Goal: Information Seeking & Learning: Learn about a topic

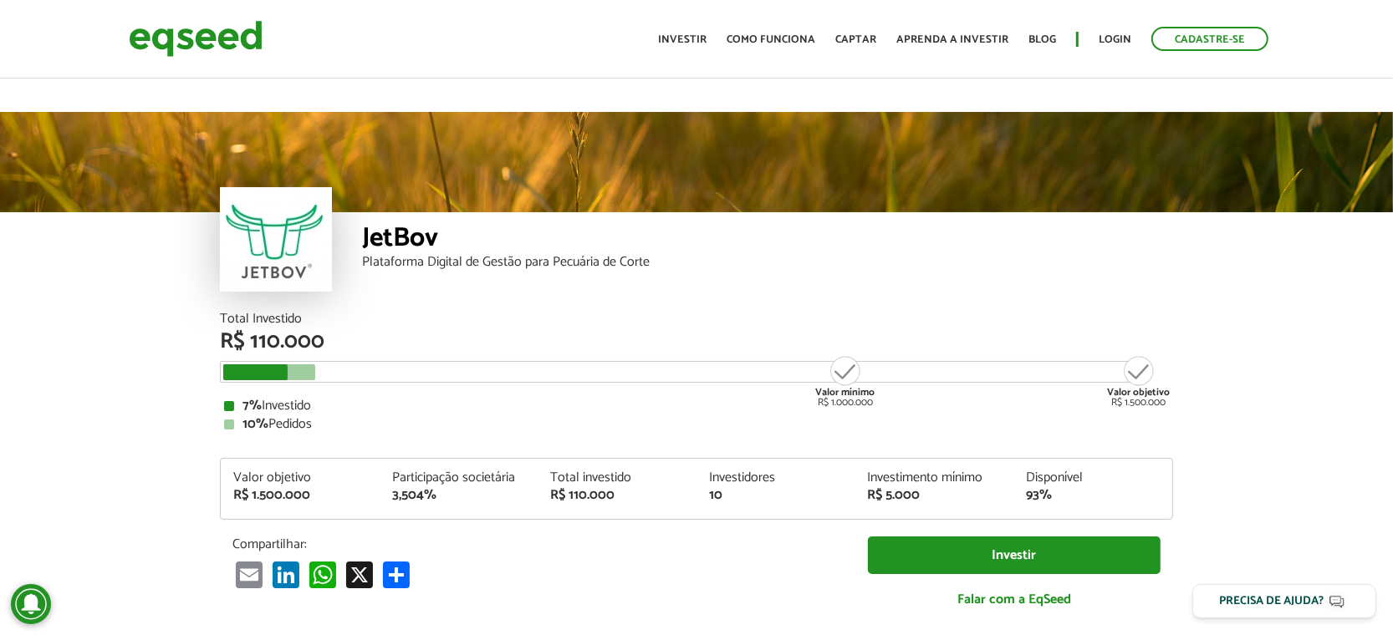
drag, startPoint x: 257, startPoint y: 370, endPoint x: 356, endPoint y: 383, distance: 100.3
click at [356, 400] on div "7% Investido 10% Pedidos" at bounding box center [696, 416] width 945 height 32
click at [334, 395] on div "Total Investido R$ 110.000 Valor mínimo R$ 1.000.000 Valor objetivo R$ 1.500.00…" at bounding box center [696, 469] width 953 height 313
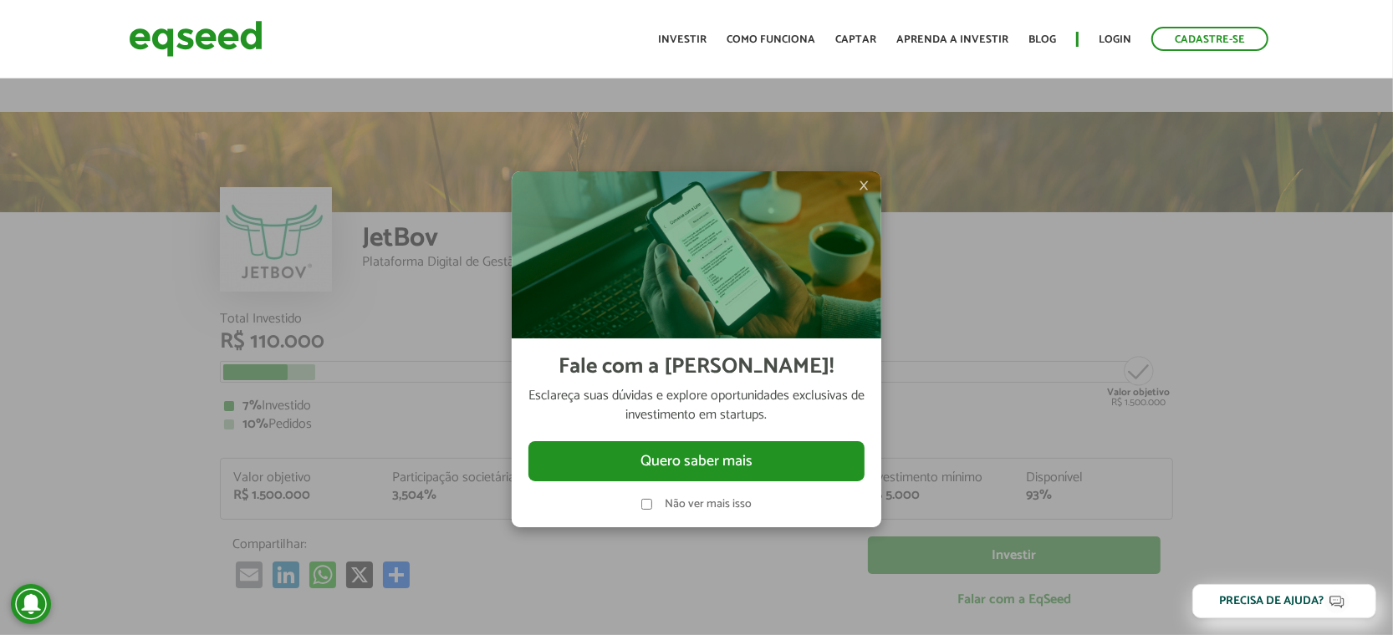
click at [613, 145] on div "× Fale com a [PERSON_NAME]! Esclareça suas dúvidas e explore oportunidades excl…" at bounding box center [697, 349] width 502 height 635
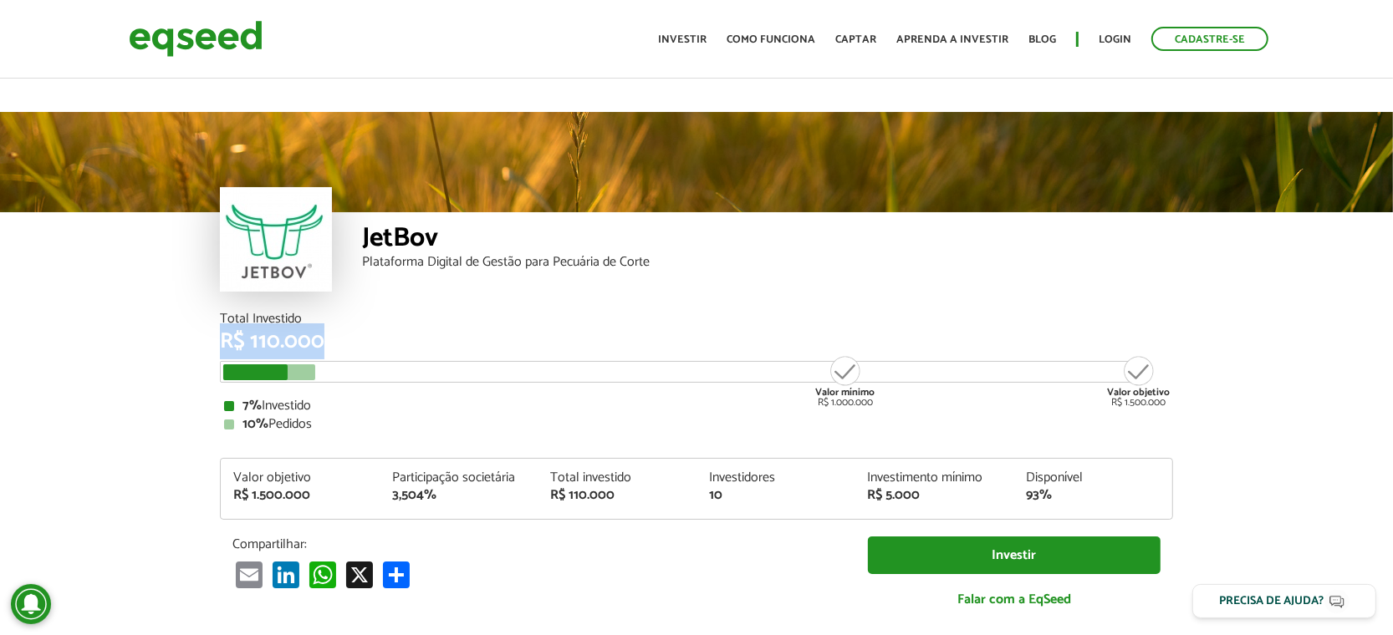
drag, startPoint x: 201, startPoint y: 303, endPoint x: 441, endPoint y: 314, distance: 239.4
click at [446, 331] on div "R$ 110.000" at bounding box center [696, 342] width 953 height 22
